Goal: Check status: Check status

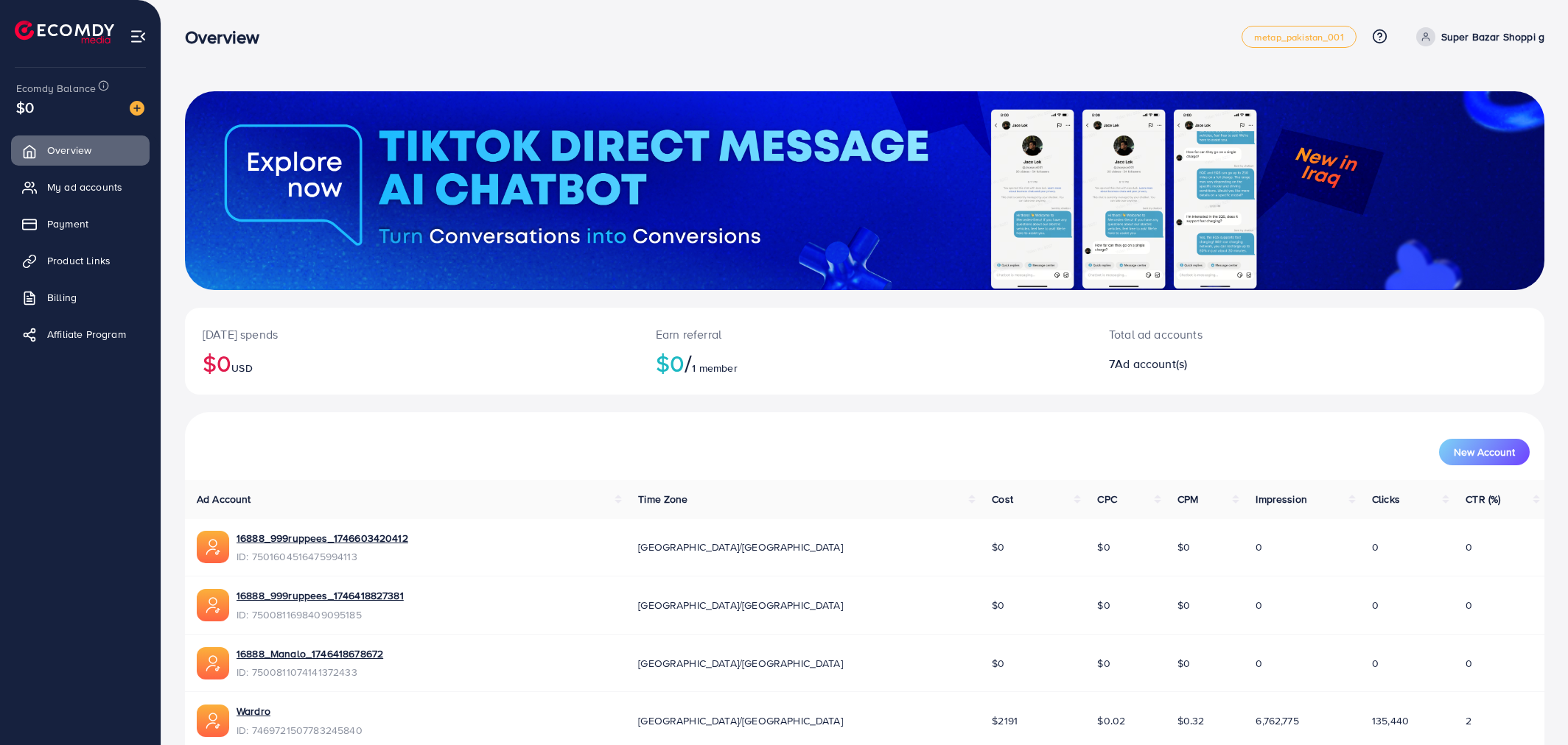
scroll to position [240, 0]
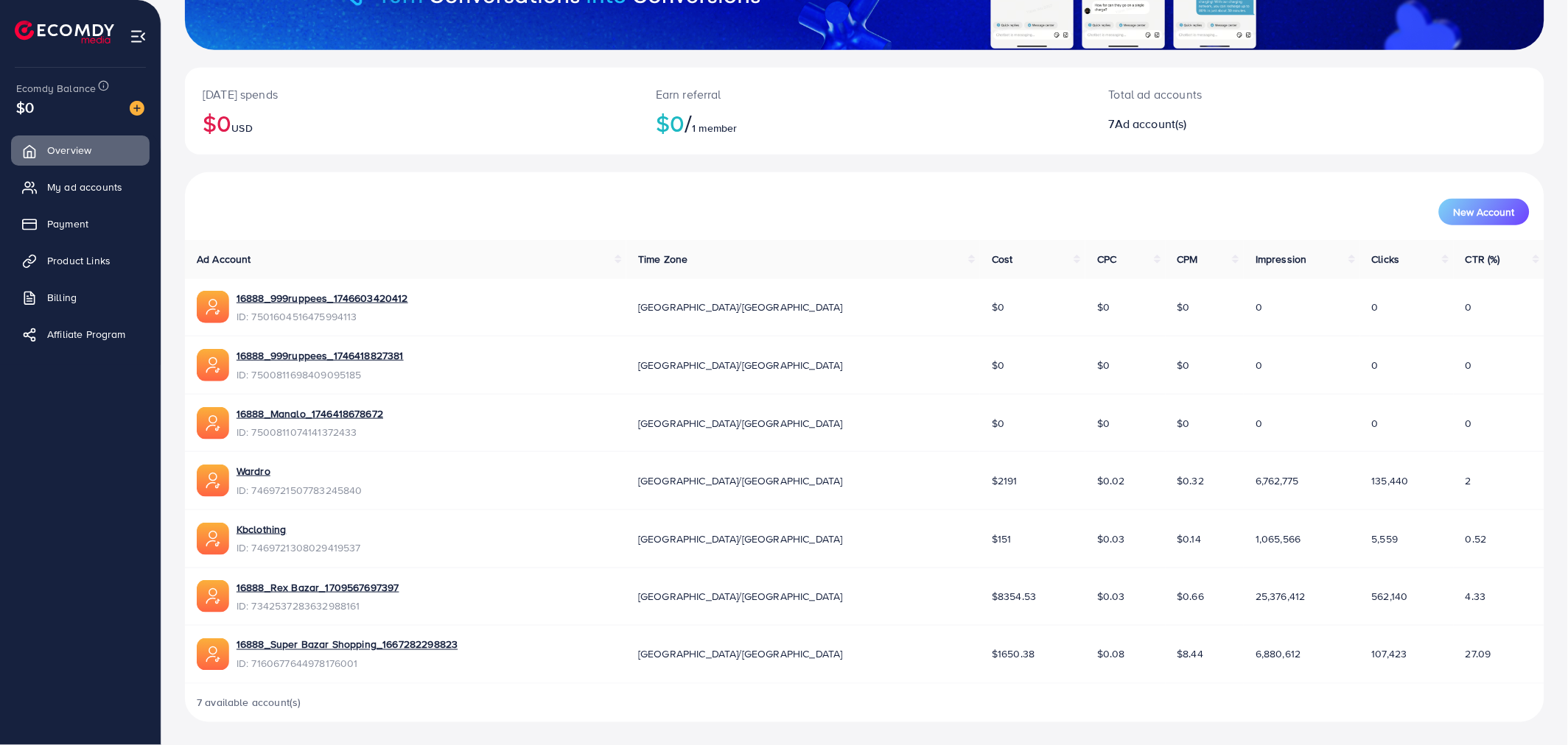
drag, startPoint x: 879, startPoint y: 598, endPoint x: 927, endPoint y: 598, distance: 48.0
click at [980, 598] on td "$8354.53" at bounding box center [1032, 597] width 105 height 58
drag, startPoint x: 878, startPoint y: 652, endPoint x: 940, endPoint y: 658, distance: 62.3
click at [980, 658] on td "$1650.38" at bounding box center [1032, 655] width 105 height 58
drag, startPoint x: 873, startPoint y: 480, endPoint x: 910, endPoint y: 488, distance: 37.9
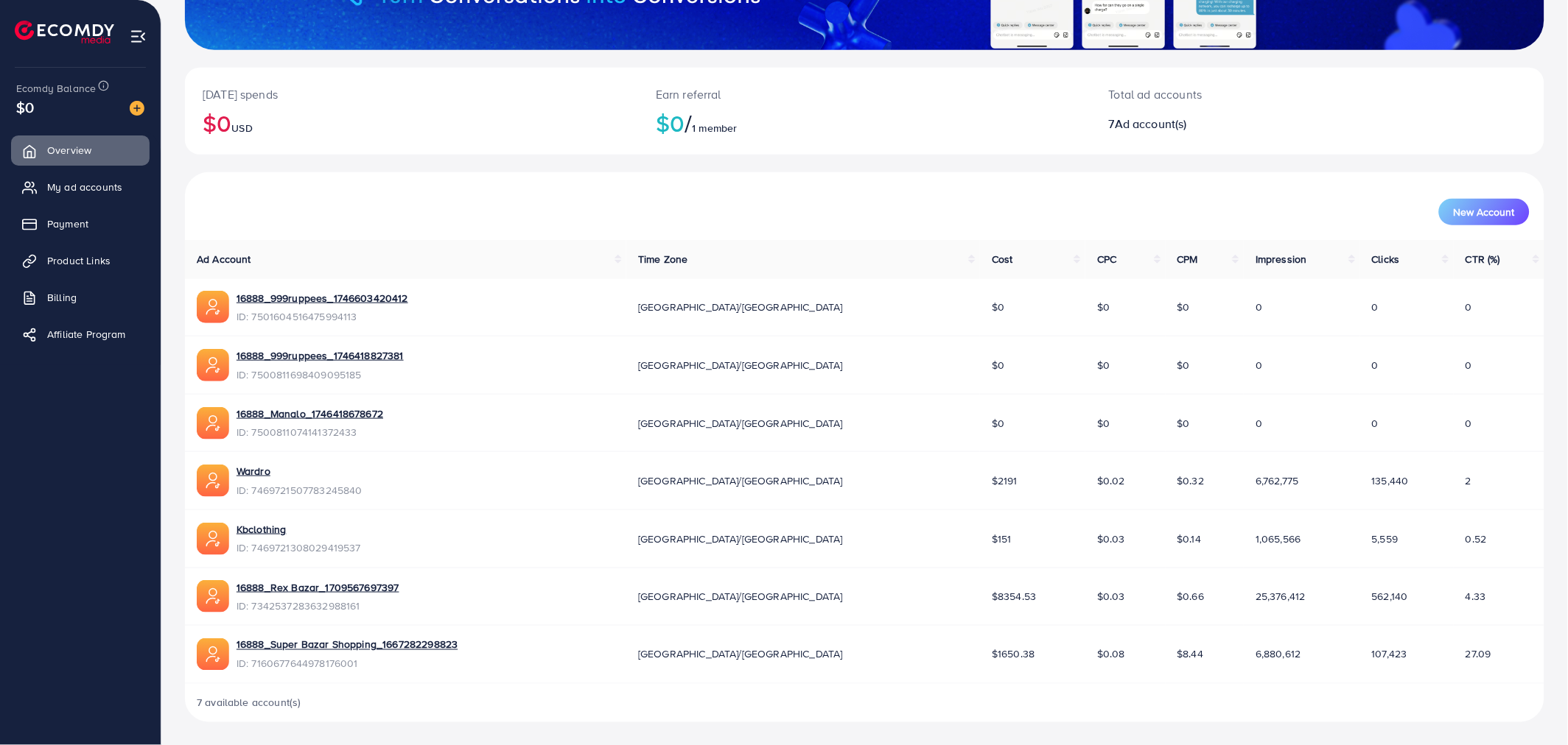
click at [980, 482] on td "$2191" at bounding box center [1032, 481] width 105 height 58
drag, startPoint x: 879, startPoint y: 543, endPoint x: 901, endPoint y: 542, distance: 22.0
click at [980, 542] on td "$151" at bounding box center [1032, 539] width 105 height 58
drag, startPoint x: 877, startPoint y: 591, endPoint x: 931, endPoint y: 601, distance: 54.9
click at [980, 601] on td "$8354.53" at bounding box center [1032, 597] width 105 height 58
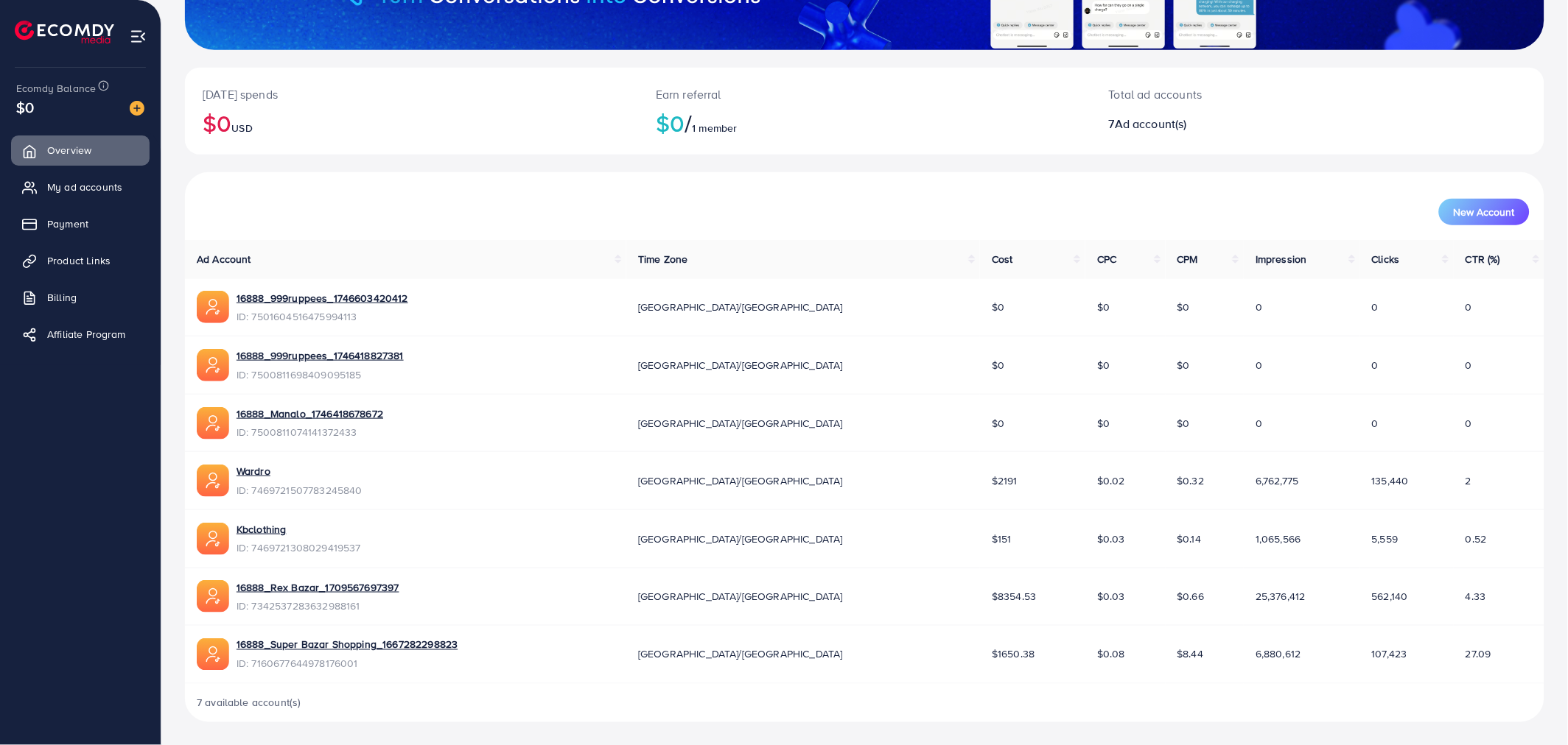
drag, startPoint x: 872, startPoint y: 470, endPoint x: 920, endPoint y: 489, distance: 51.6
click at [980, 489] on td "$2191" at bounding box center [1032, 481] width 105 height 58
